Goal: Information Seeking & Learning: Learn about a topic

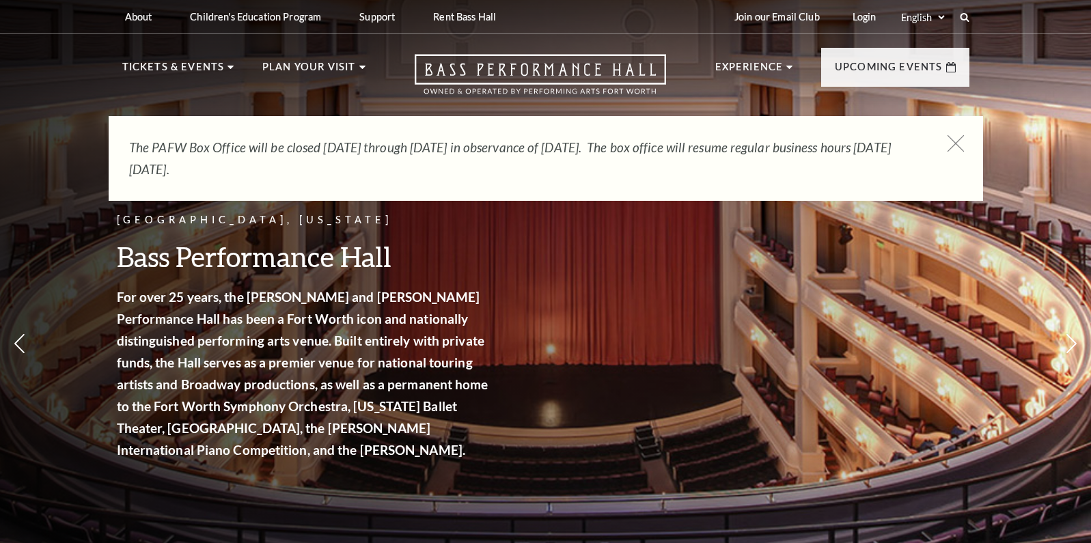
click at [955, 141] on icon at bounding box center [955, 143] width 17 height 17
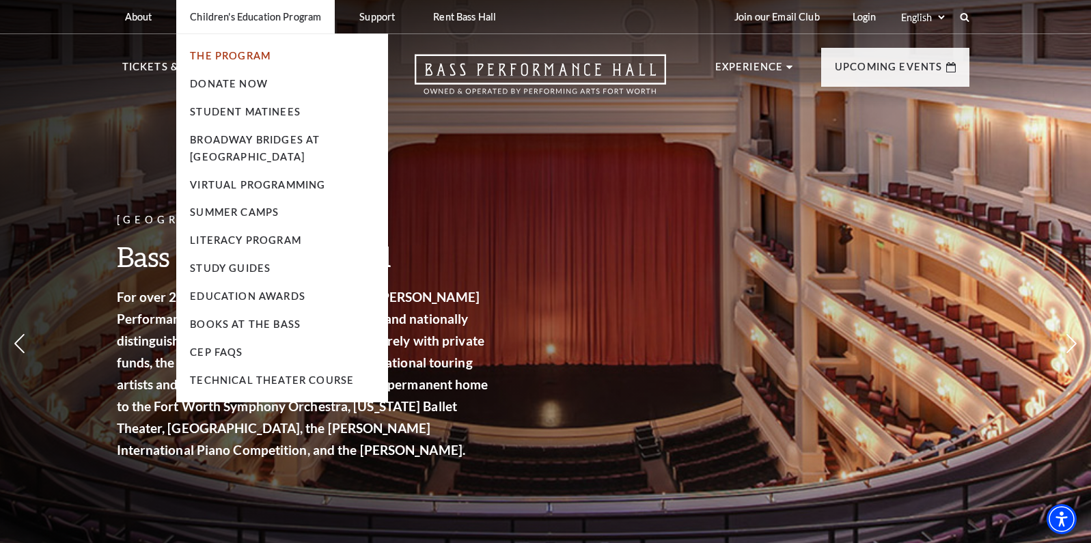
click at [250, 57] on link "The Program" at bounding box center [230, 56] width 81 height 12
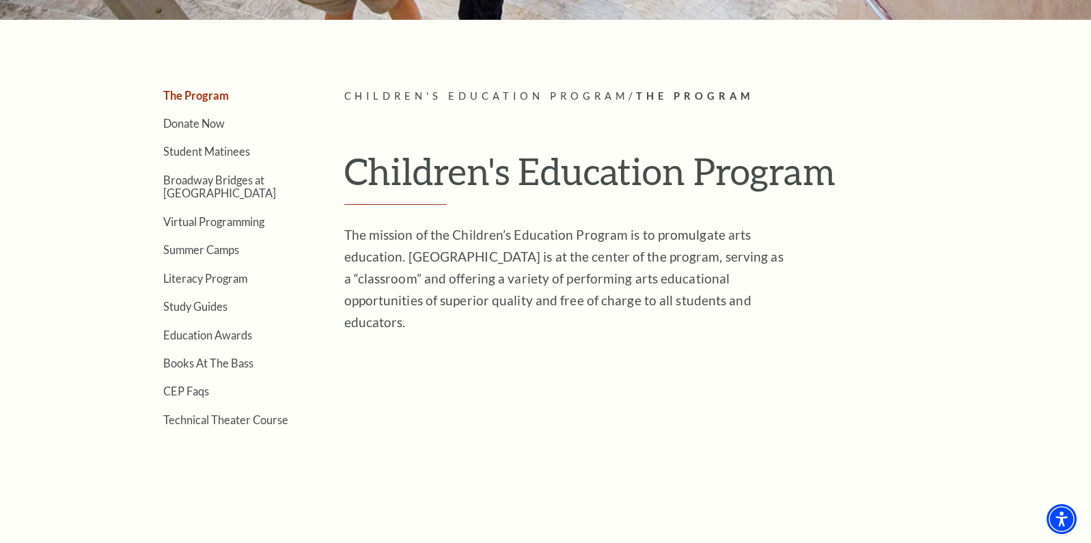
scroll to position [137, 0]
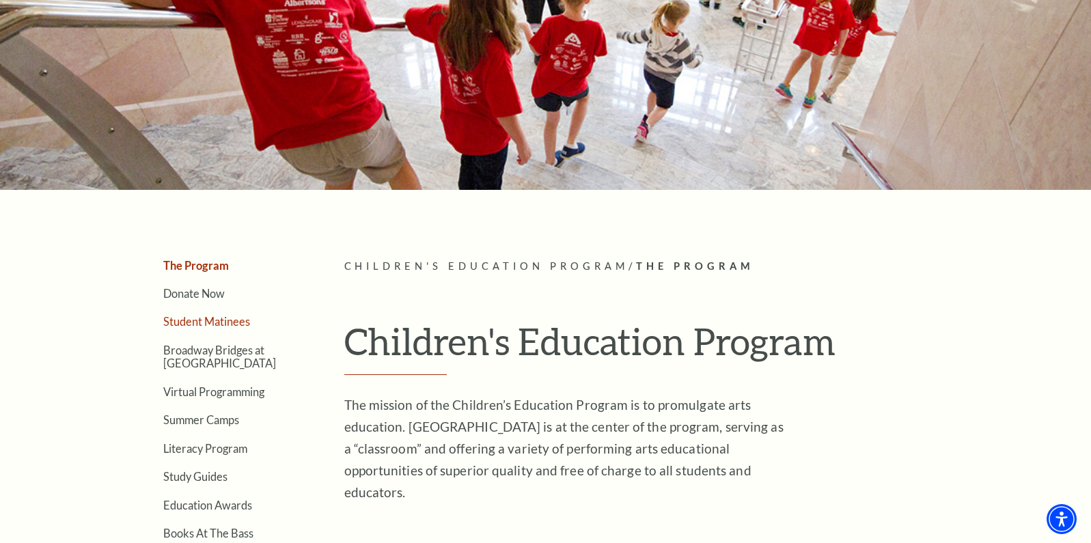
click at [206, 323] on link "Student Matinees" at bounding box center [206, 321] width 87 height 13
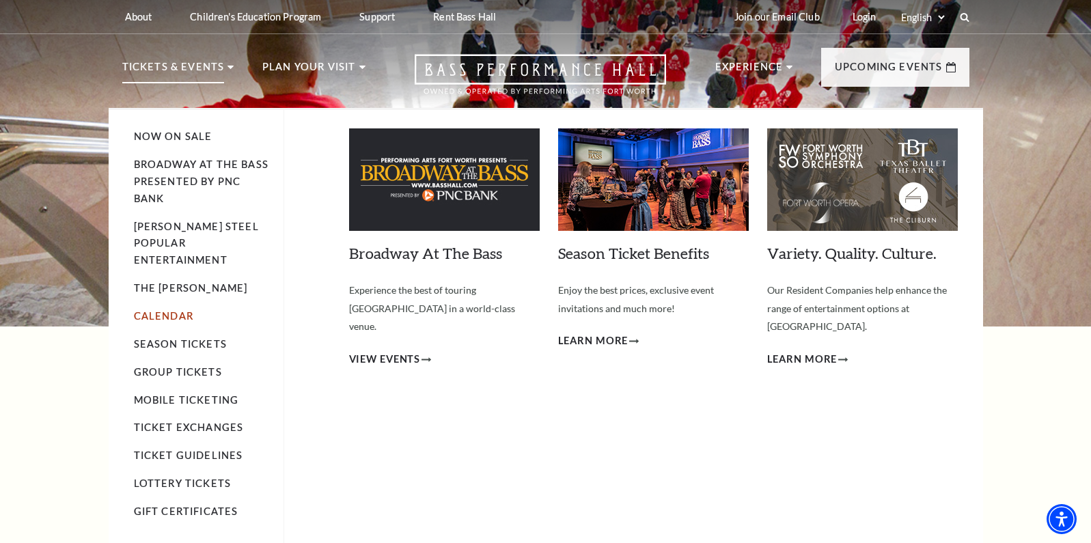
click at [165, 310] on link "Calendar" at bounding box center [163, 316] width 59 height 12
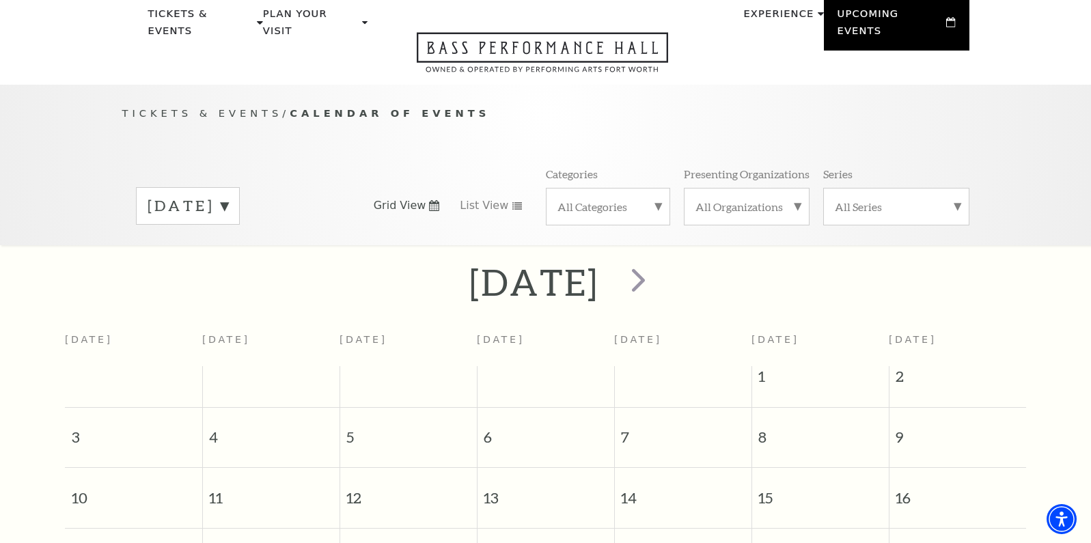
scroll to position [53, 0]
click at [658, 266] on span "next" at bounding box center [638, 280] width 39 height 39
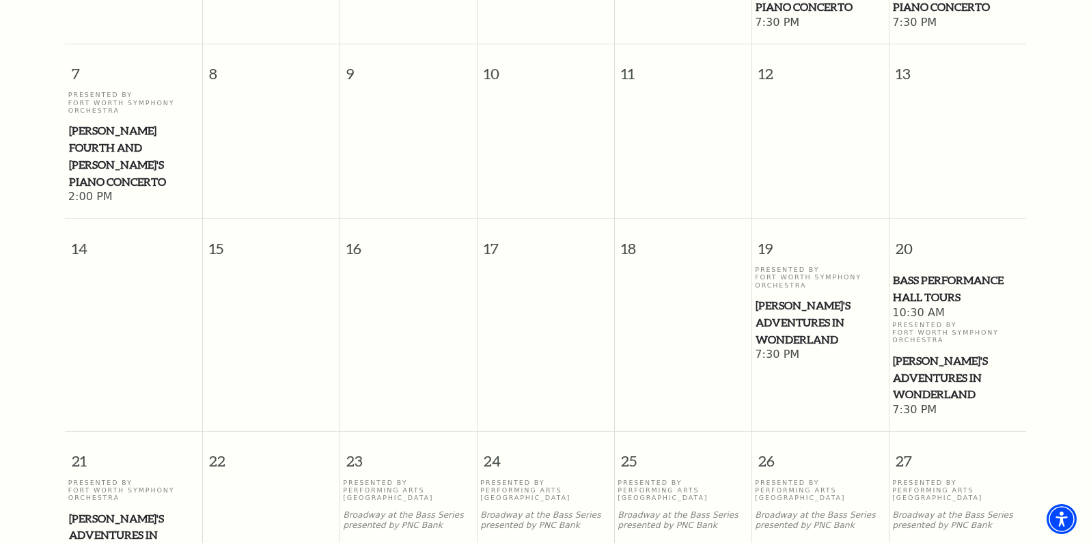
scroll to position [599, 0]
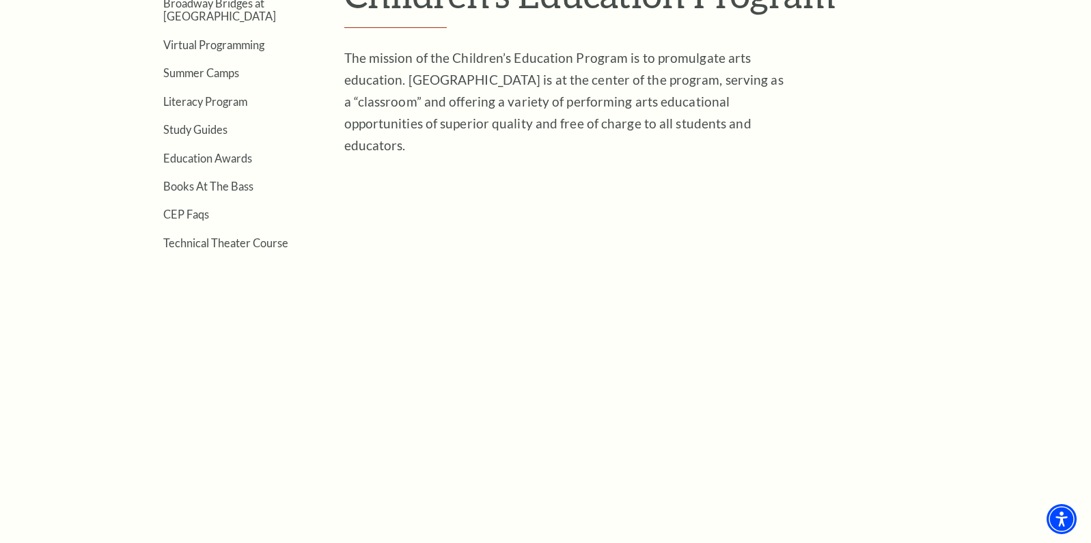
scroll to position [137, 0]
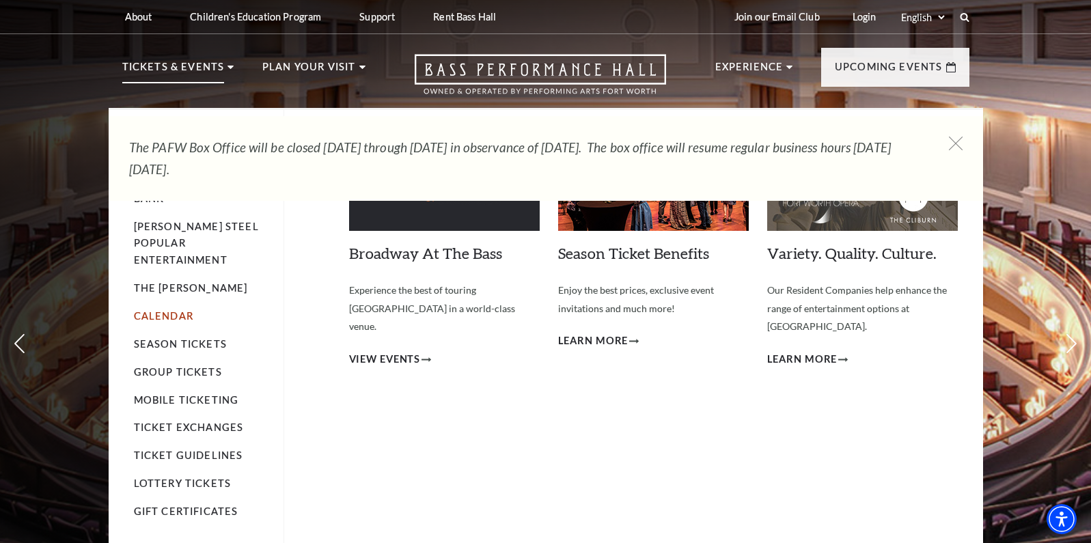
click at [169, 310] on link "Calendar" at bounding box center [163, 316] width 59 height 12
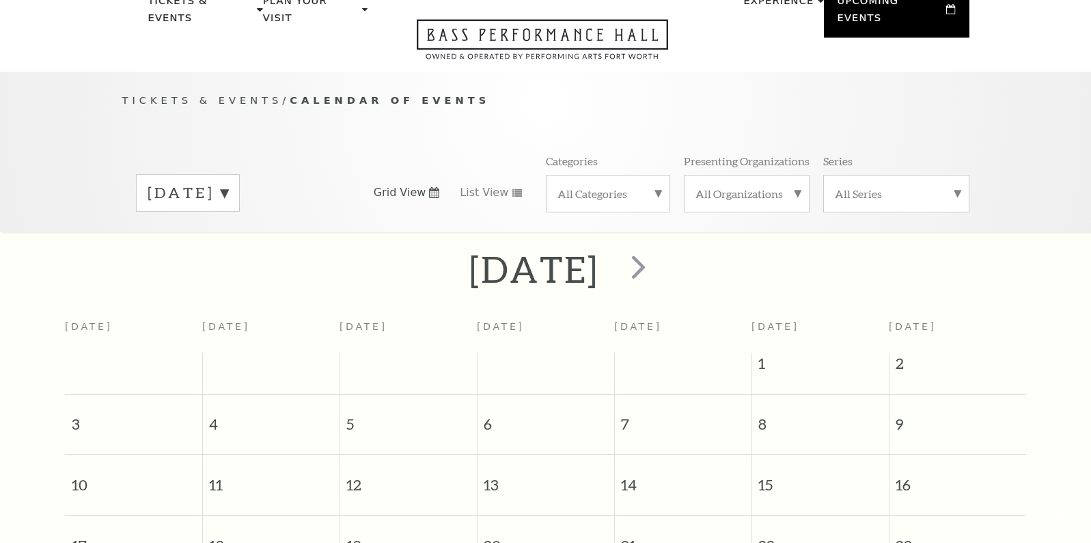
scroll to position [121, 0]
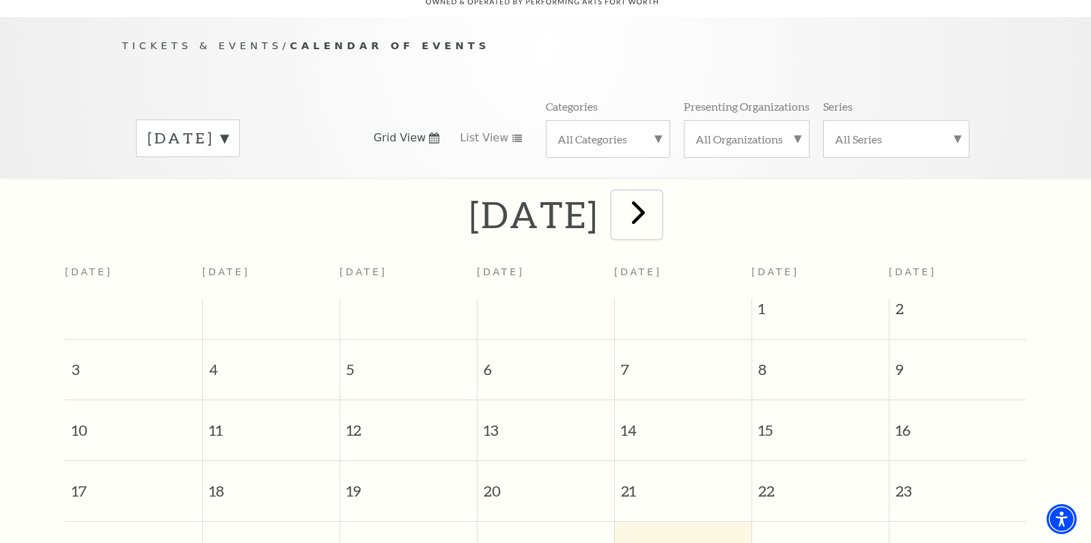
click at [658, 201] on span "next" at bounding box center [638, 212] width 39 height 39
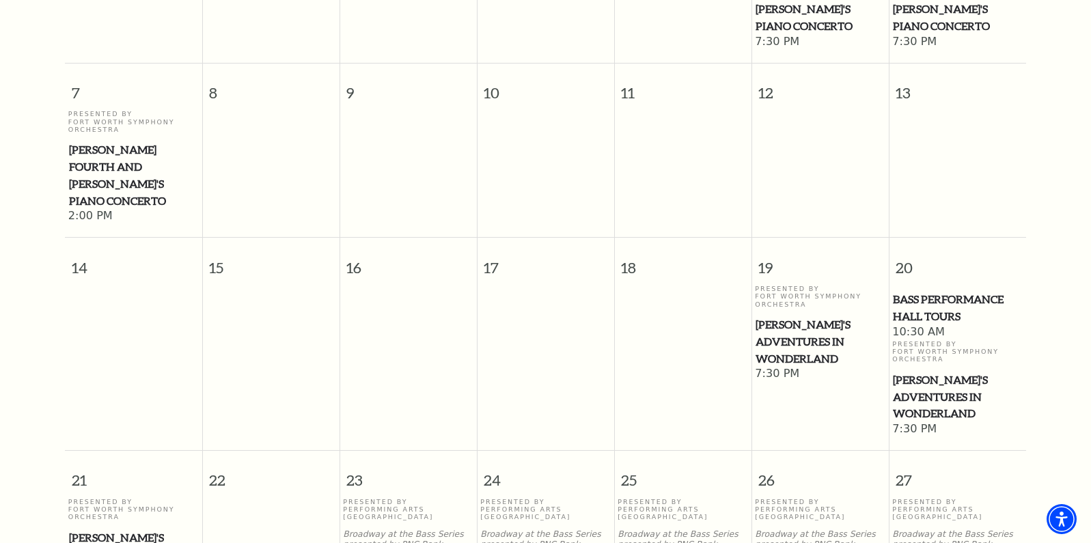
scroll to position [531, 0]
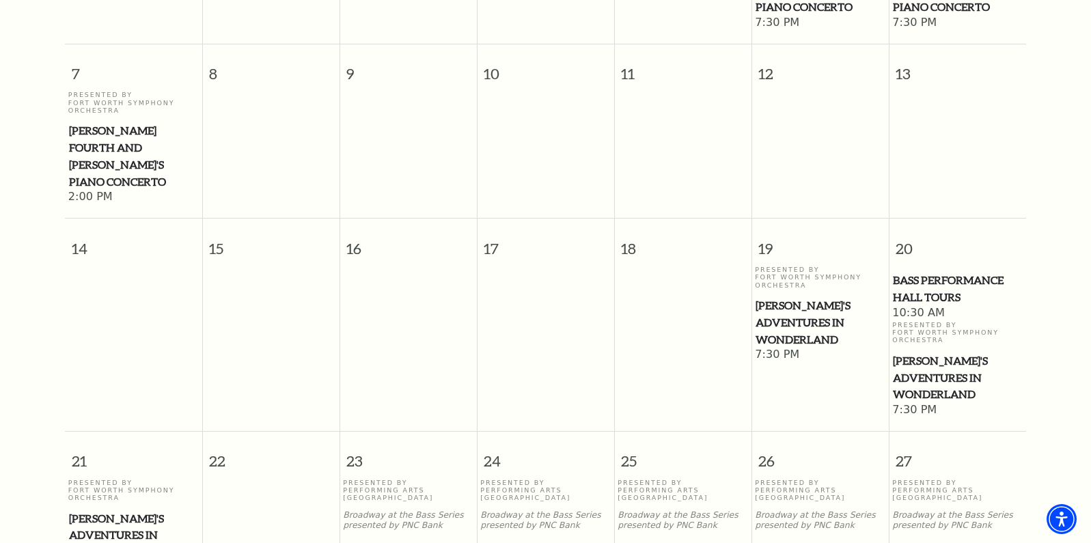
click at [128, 510] on span "[PERSON_NAME]'s Adventures in Wonderland" at bounding box center [133, 535] width 129 height 51
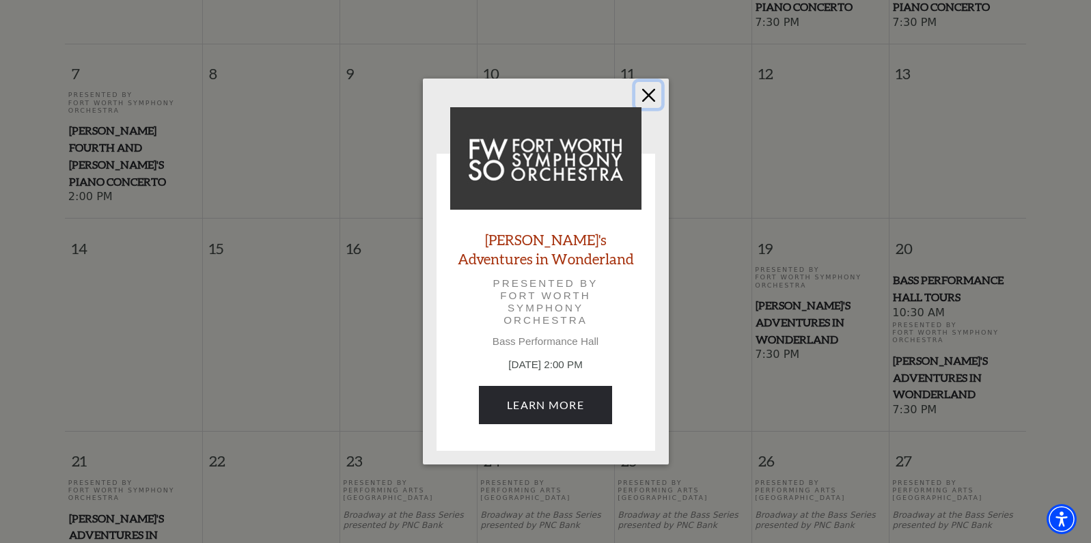
click at [649, 90] on button "Close" at bounding box center [649, 95] width 26 height 26
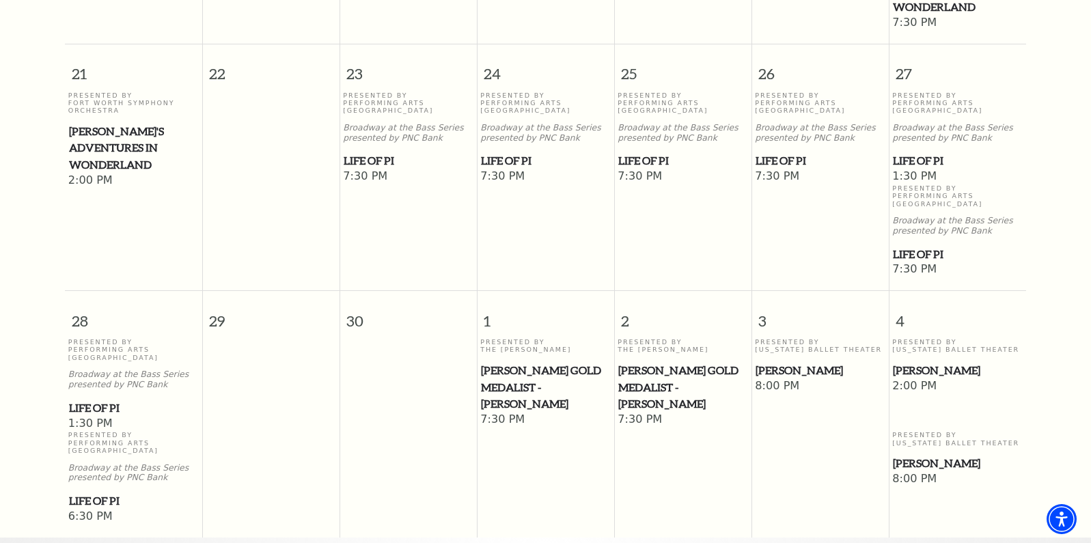
scroll to position [941, 0]
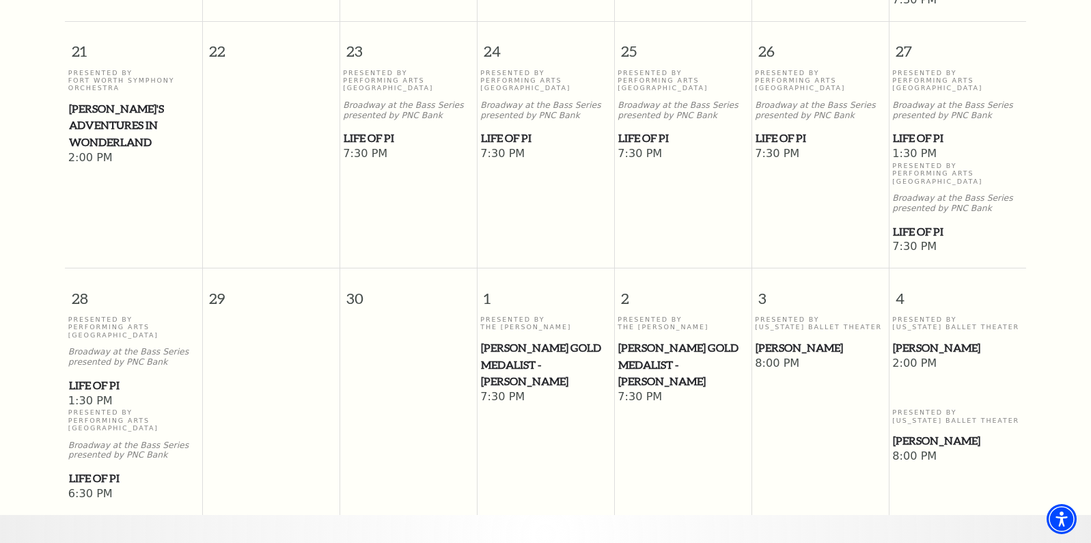
click at [930, 340] on span "[PERSON_NAME]" at bounding box center [957, 348] width 129 height 17
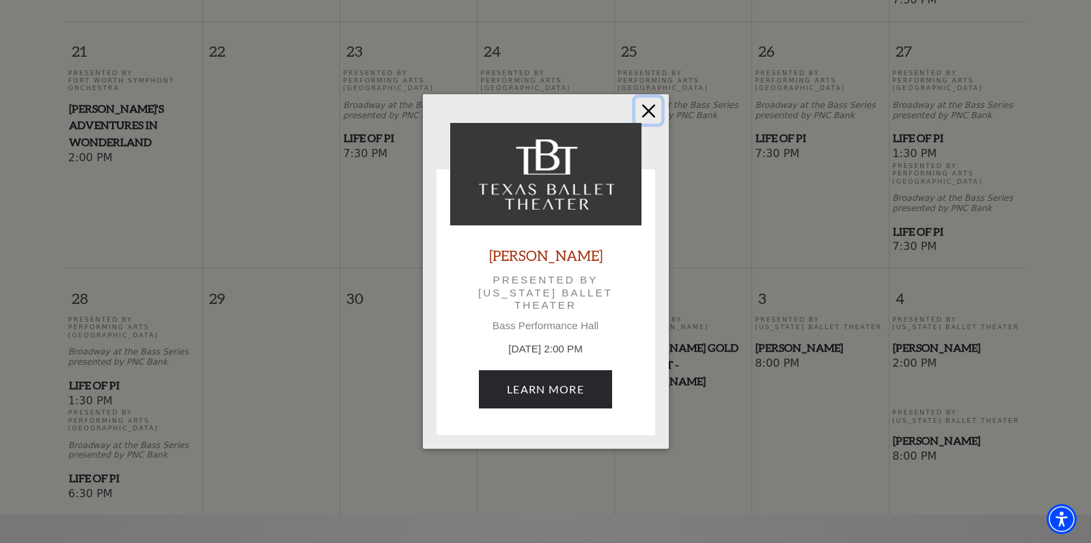
click at [657, 118] on button "Close" at bounding box center [649, 111] width 26 height 26
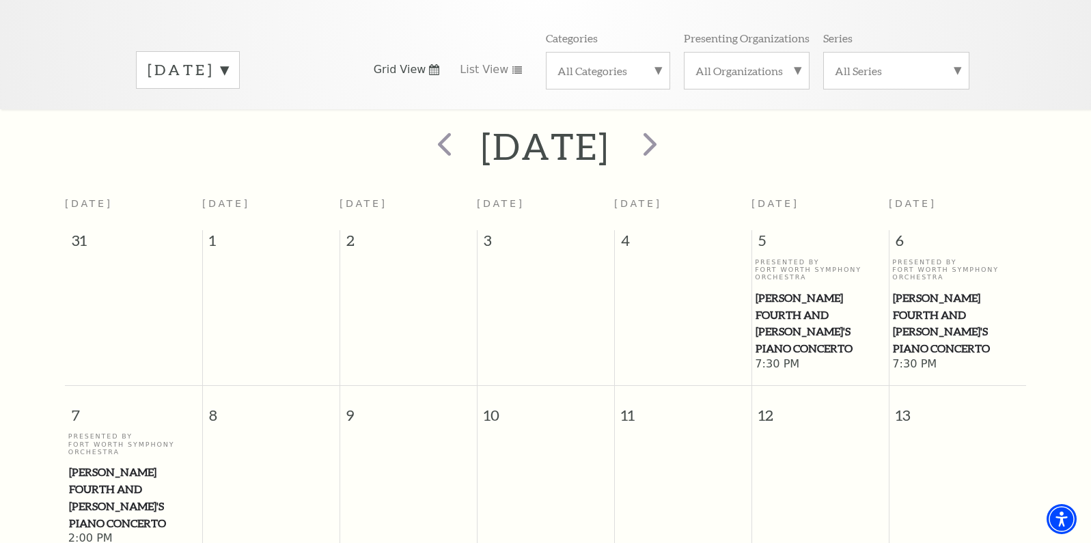
scroll to position [0, 0]
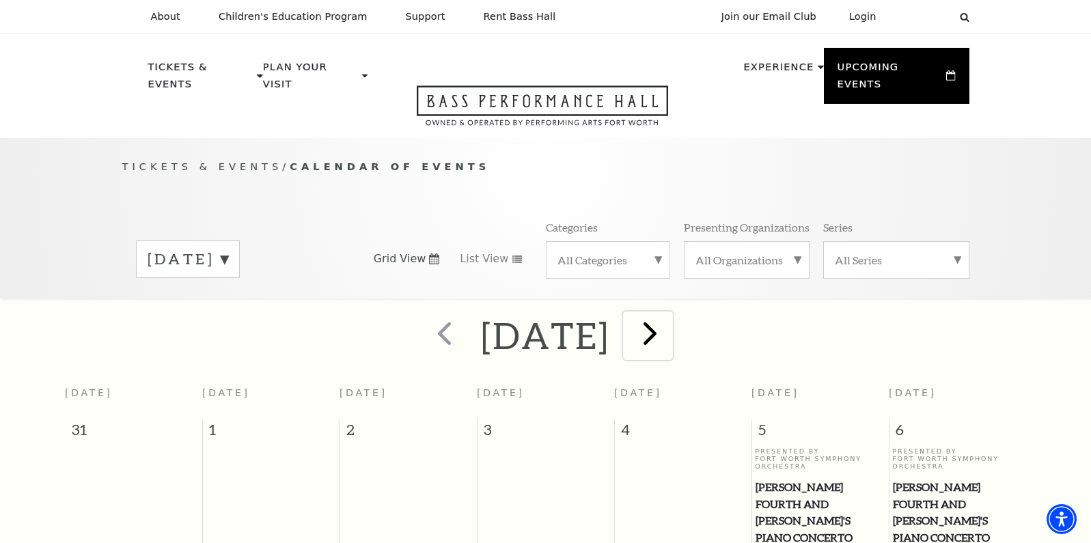
click at [670, 322] on span "next" at bounding box center [650, 333] width 39 height 39
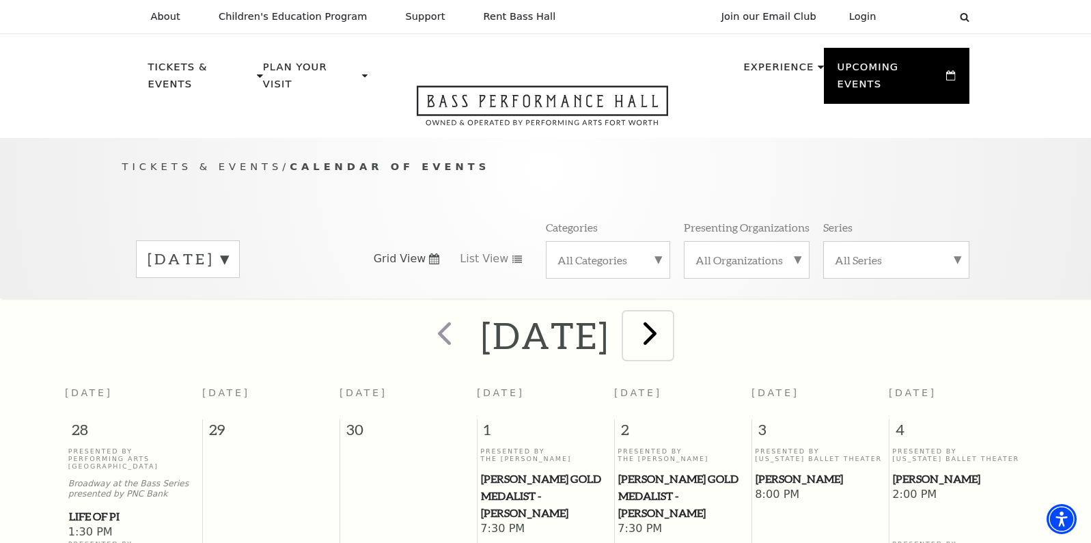
click at [670, 314] on span "next" at bounding box center [650, 333] width 39 height 39
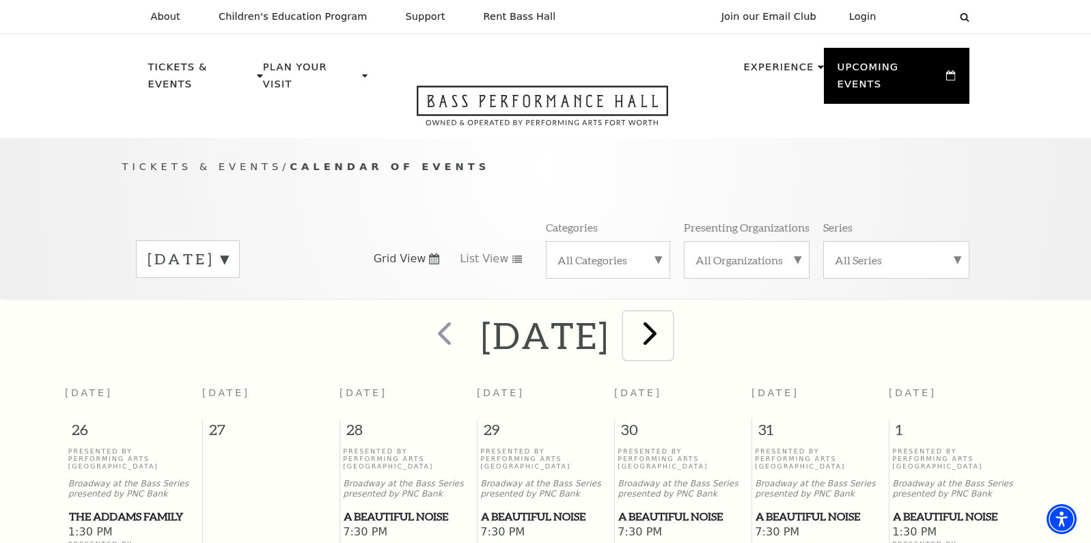
click at [670, 323] on span "next" at bounding box center [650, 333] width 39 height 39
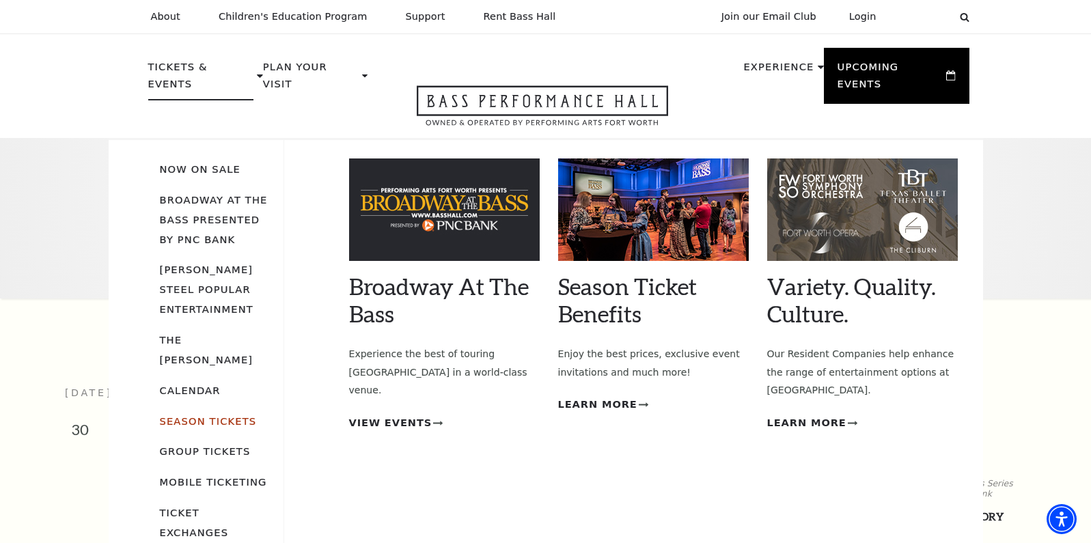
click at [217, 415] on link "Season Tickets" at bounding box center [208, 421] width 97 height 12
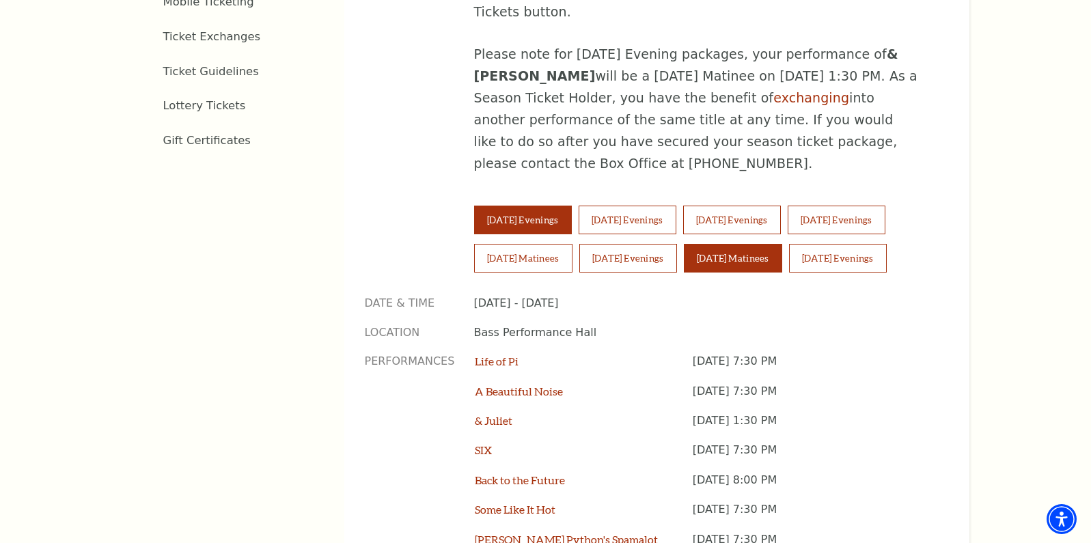
scroll to position [957, 0]
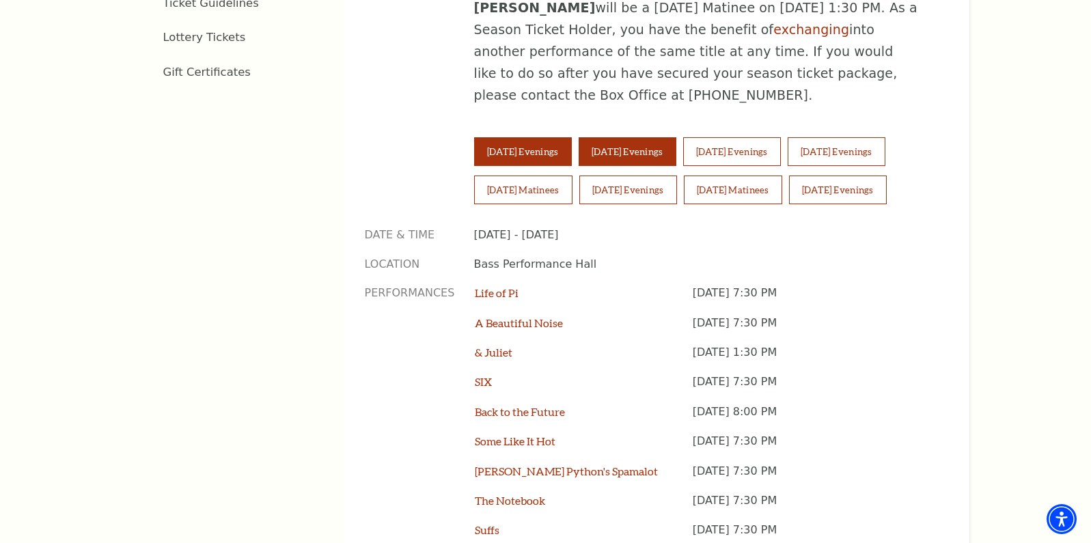
click at [618, 137] on button "[DATE] Evenings" at bounding box center [628, 151] width 98 height 29
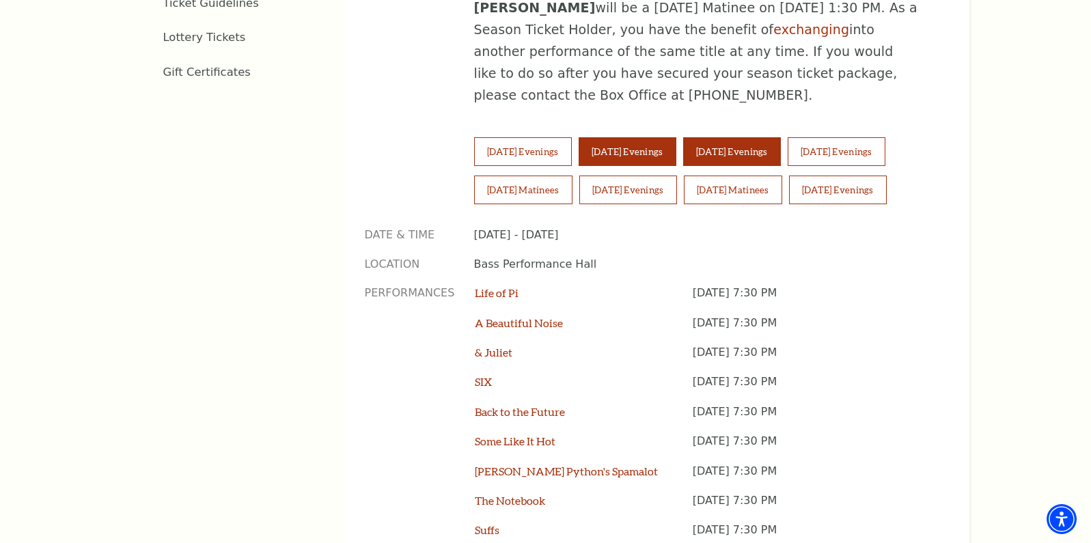
click at [754, 137] on button "[DATE] Evenings" at bounding box center [732, 151] width 98 height 29
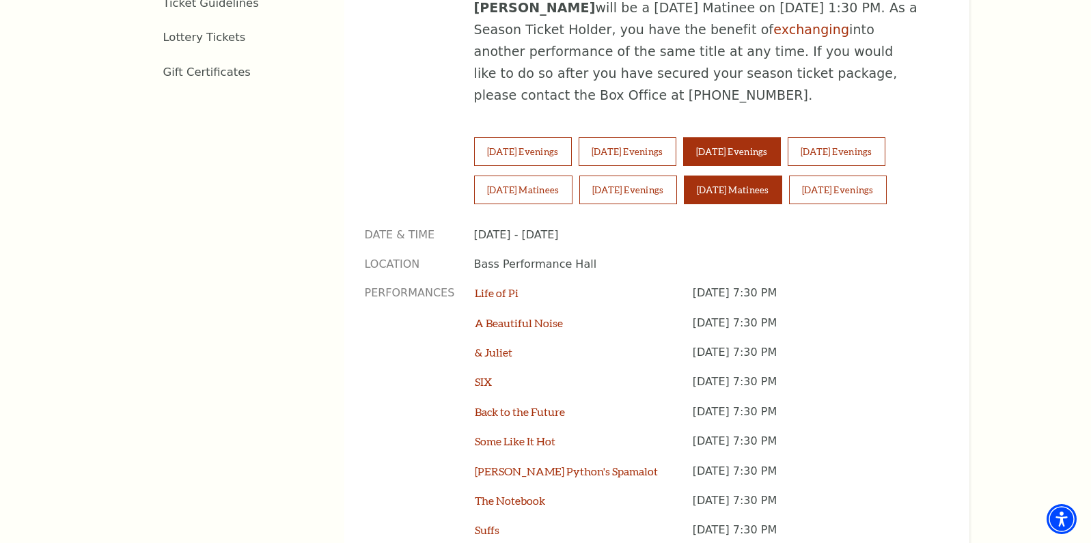
click at [742, 176] on button "[DATE] Matinees" at bounding box center [733, 190] width 98 height 29
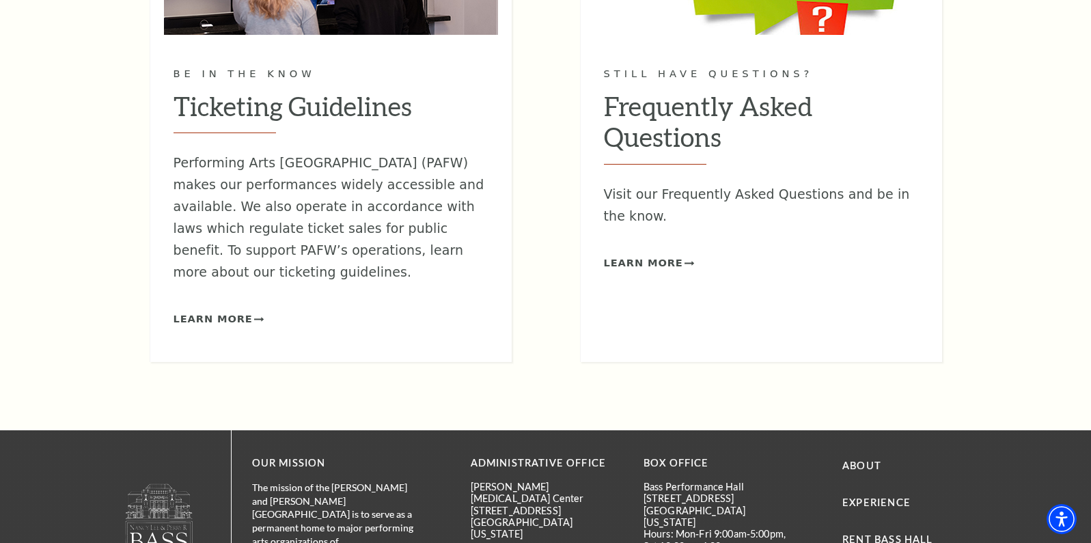
scroll to position [2187, 0]
